Goal: Information Seeking & Learning: Learn about a topic

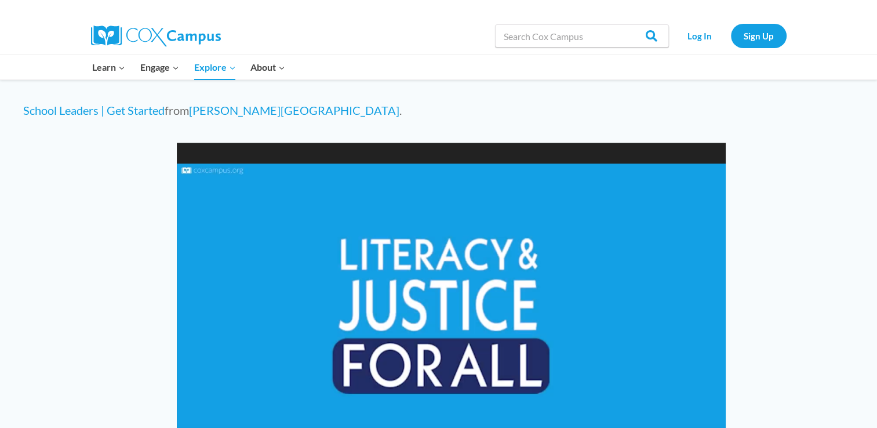
scroll to position [812, 0]
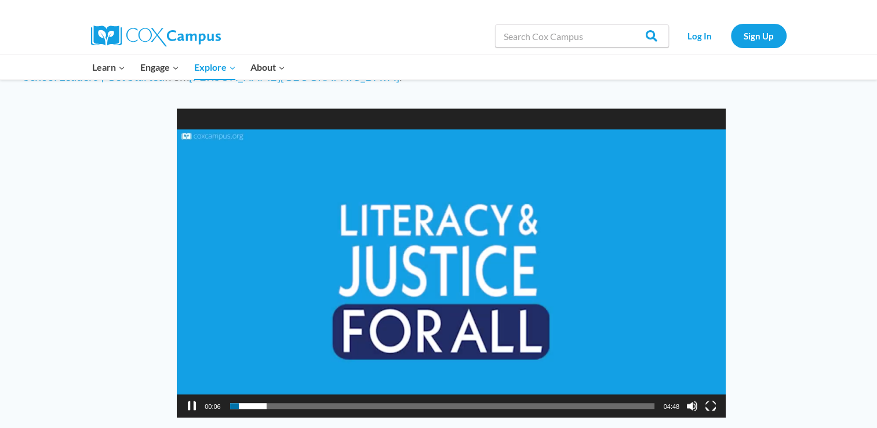
click at [195, 400] on button "Pause" at bounding box center [192, 406] width 12 height 12
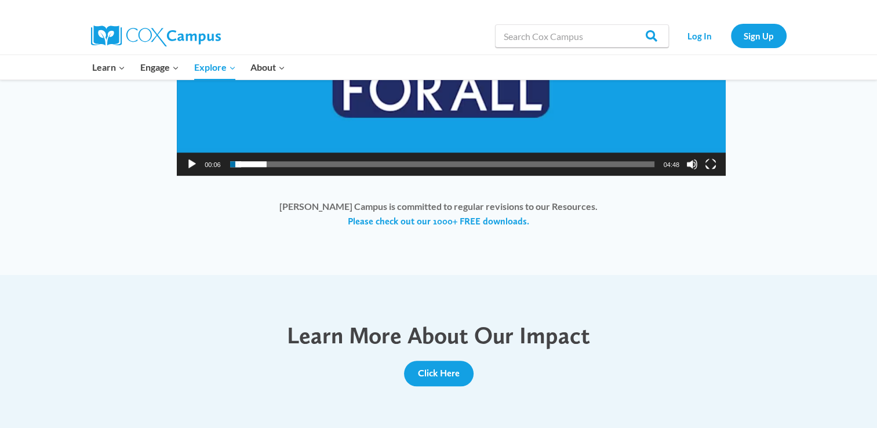
scroll to position [986, 0]
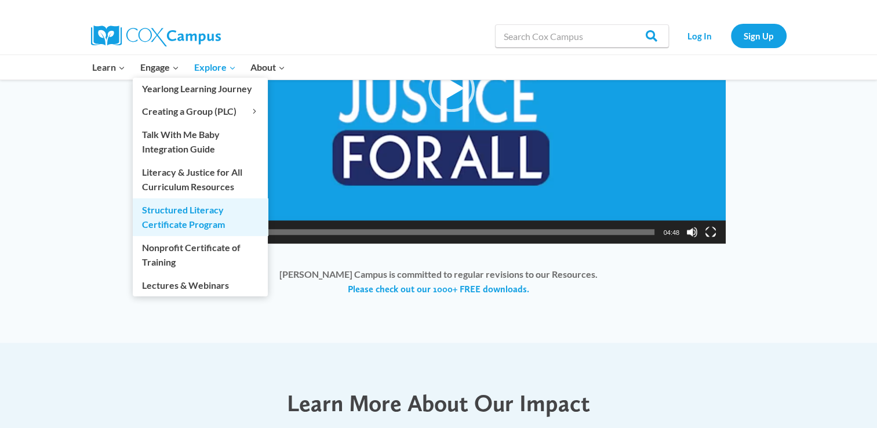
click at [168, 217] on link "Structured Literacy Certificate Program" at bounding box center [200, 216] width 135 height 37
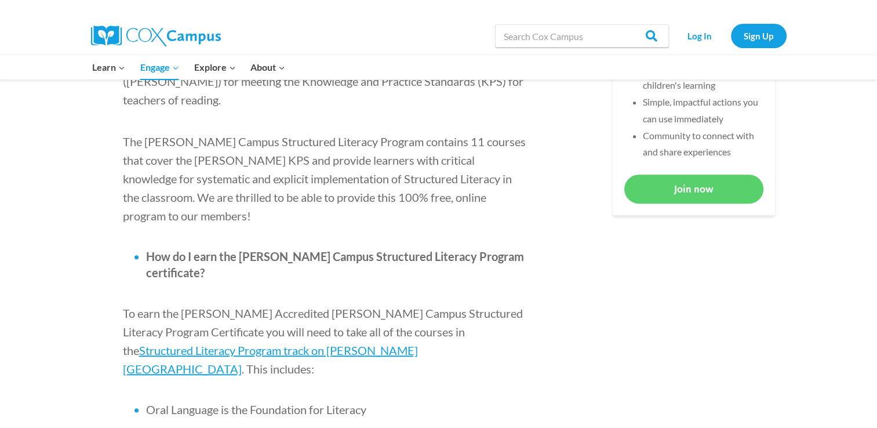
scroll to position [638, 0]
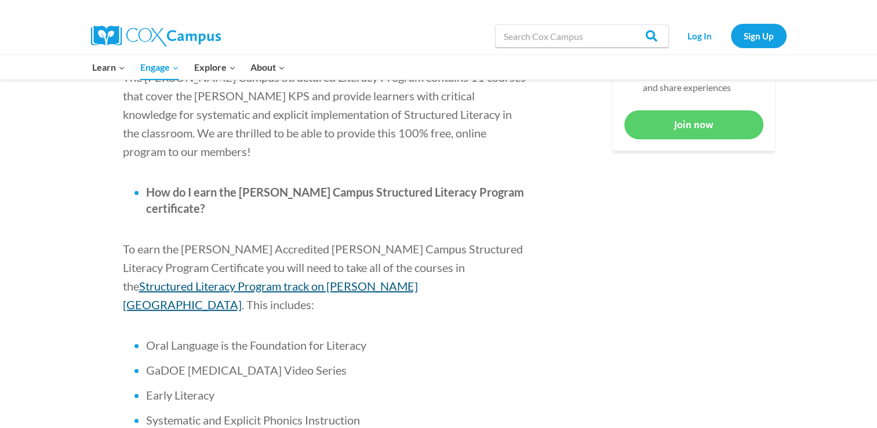
click at [408, 279] on span "Structured Literacy Program track on [PERSON_NAME][GEOGRAPHIC_DATA]" at bounding box center [270, 295] width 295 height 32
